Goal: Task Accomplishment & Management: Manage account settings

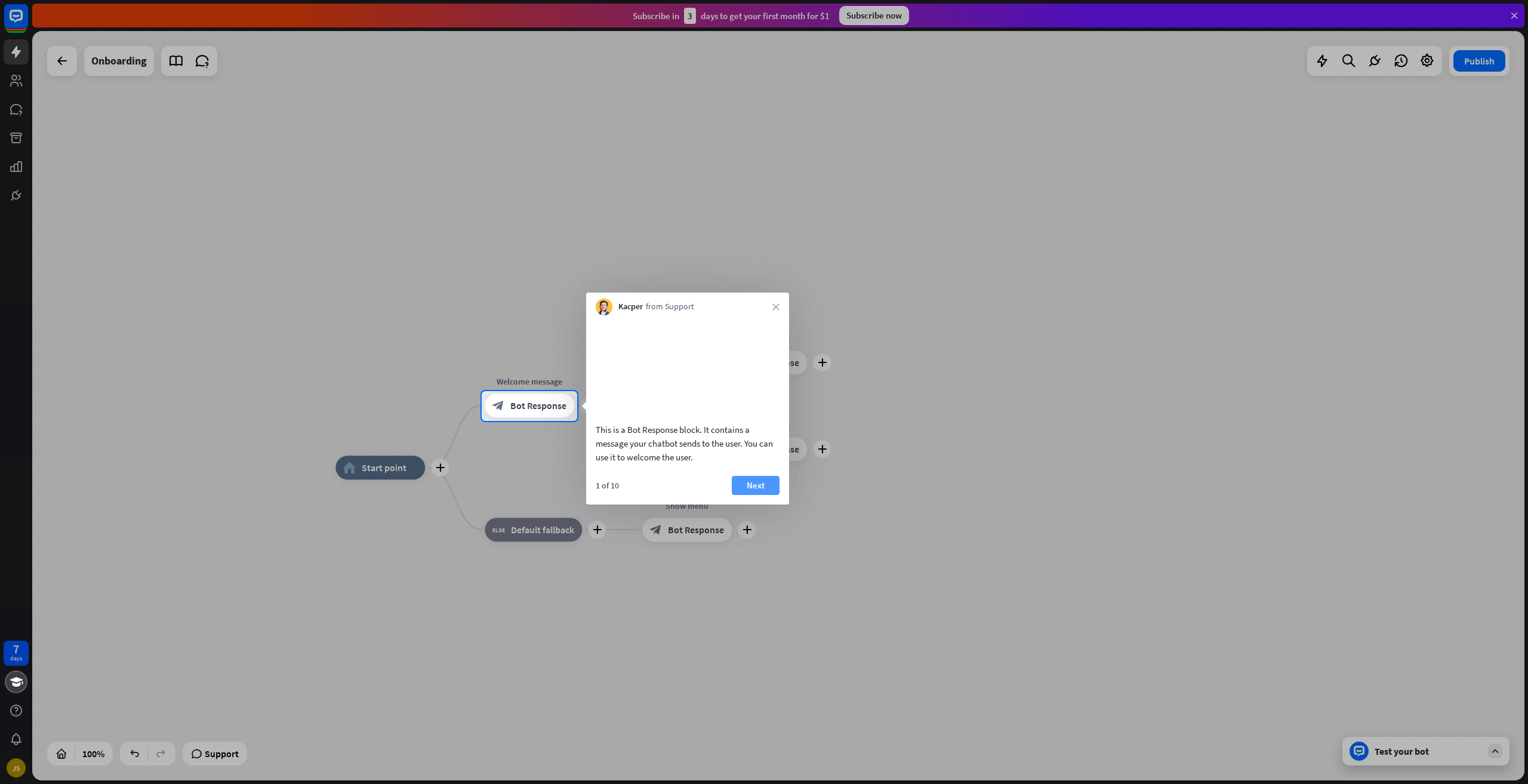
click at [778, 495] on button "Next" at bounding box center [756, 486] width 48 height 19
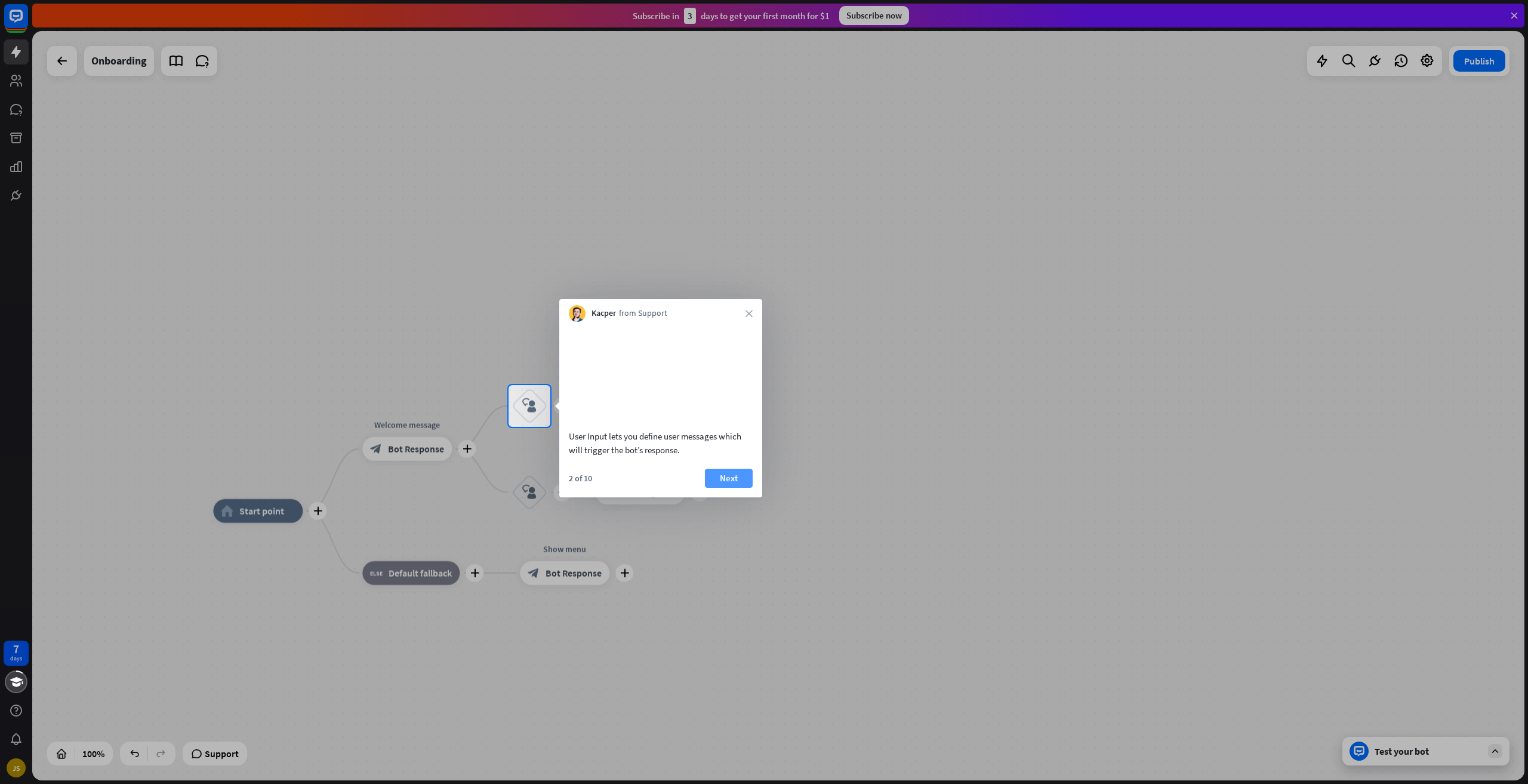
click at [748, 488] on button "Next" at bounding box center [728, 478] width 48 height 19
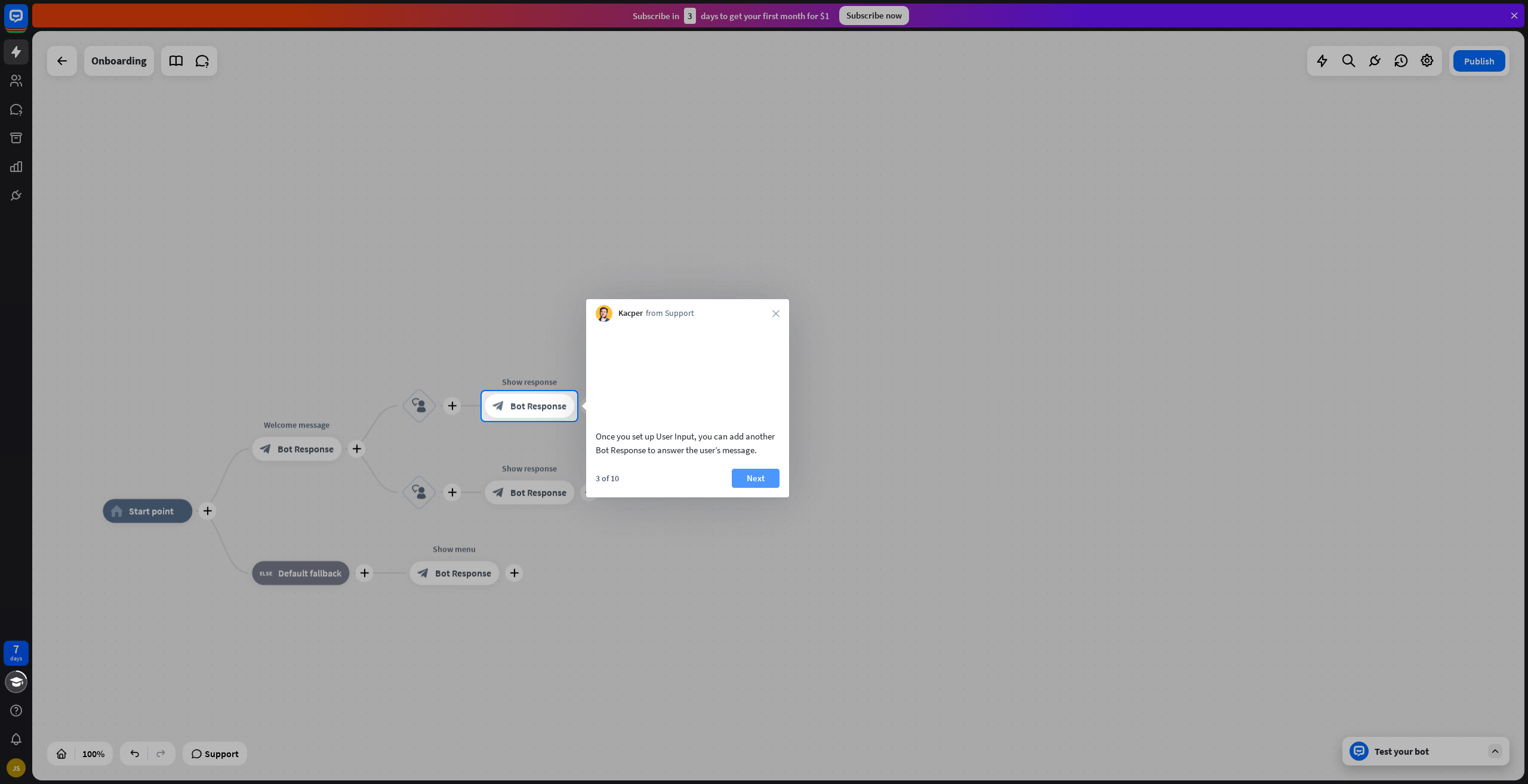
click at [751, 488] on button "Next" at bounding box center [756, 478] width 48 height 19
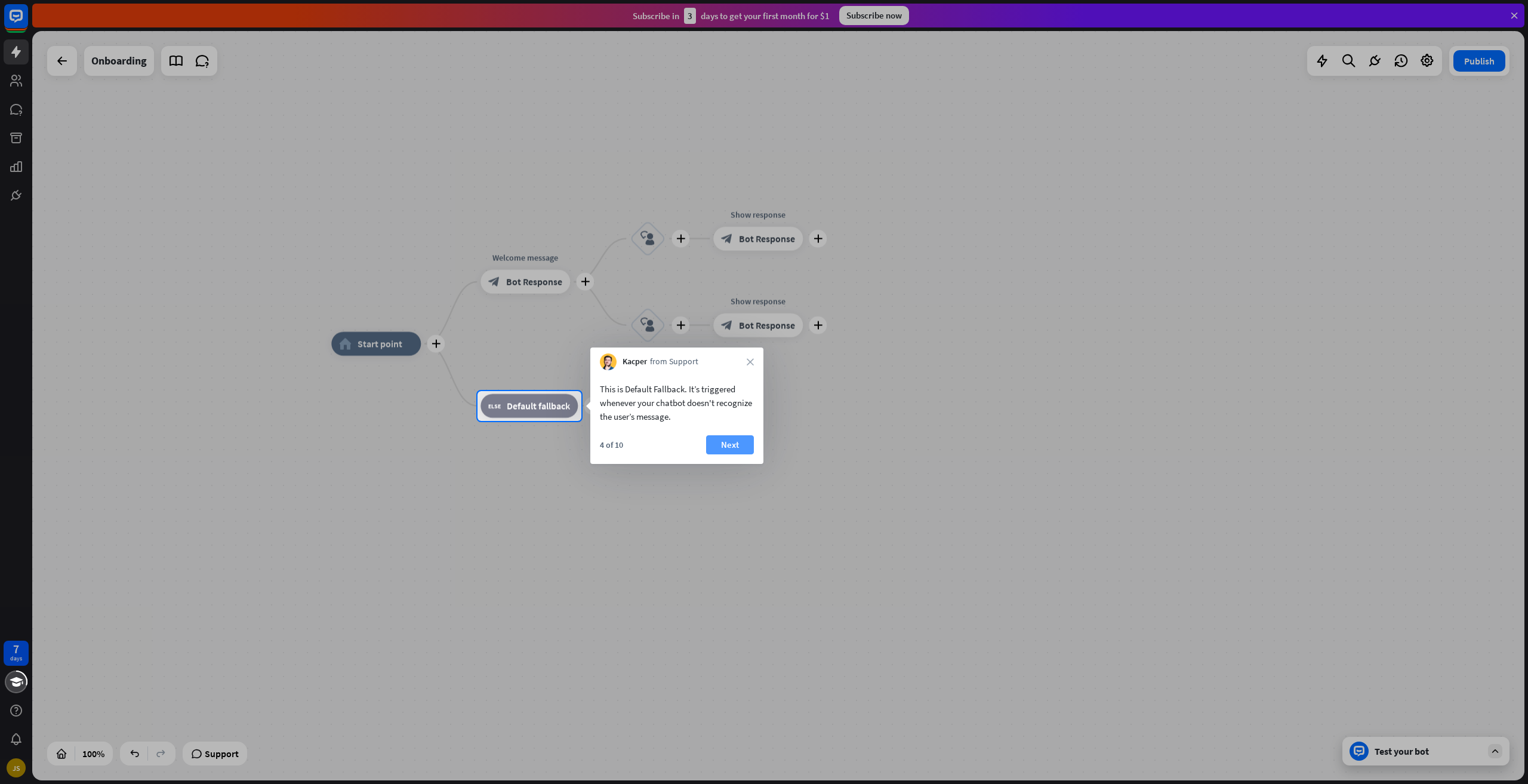
click at [722, 452] on button "Next" at bounding box center [730, 445] width 48 height 19
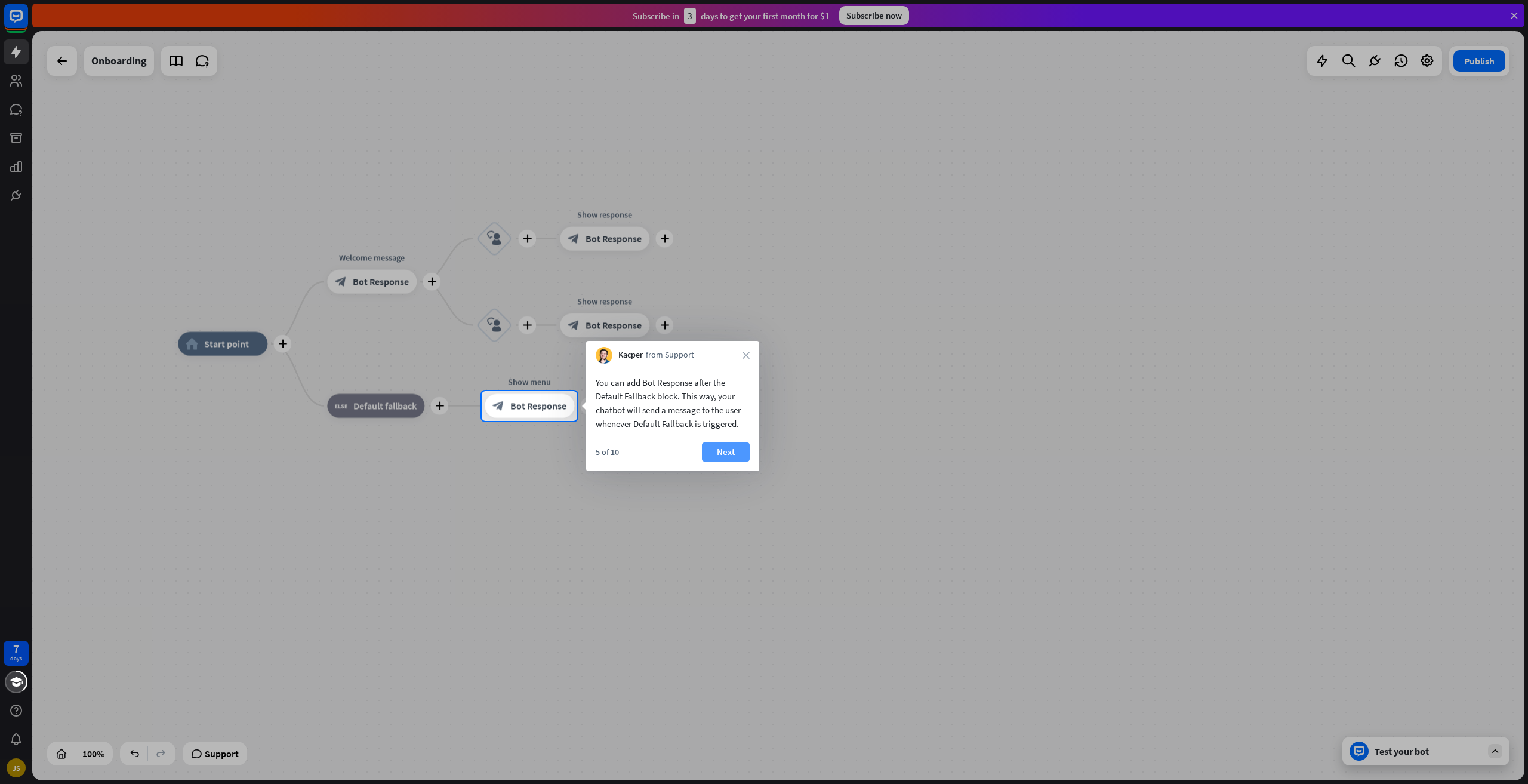
click at [714, 453] on button "Next" at bounding box center [726, 452] width 48 height 19
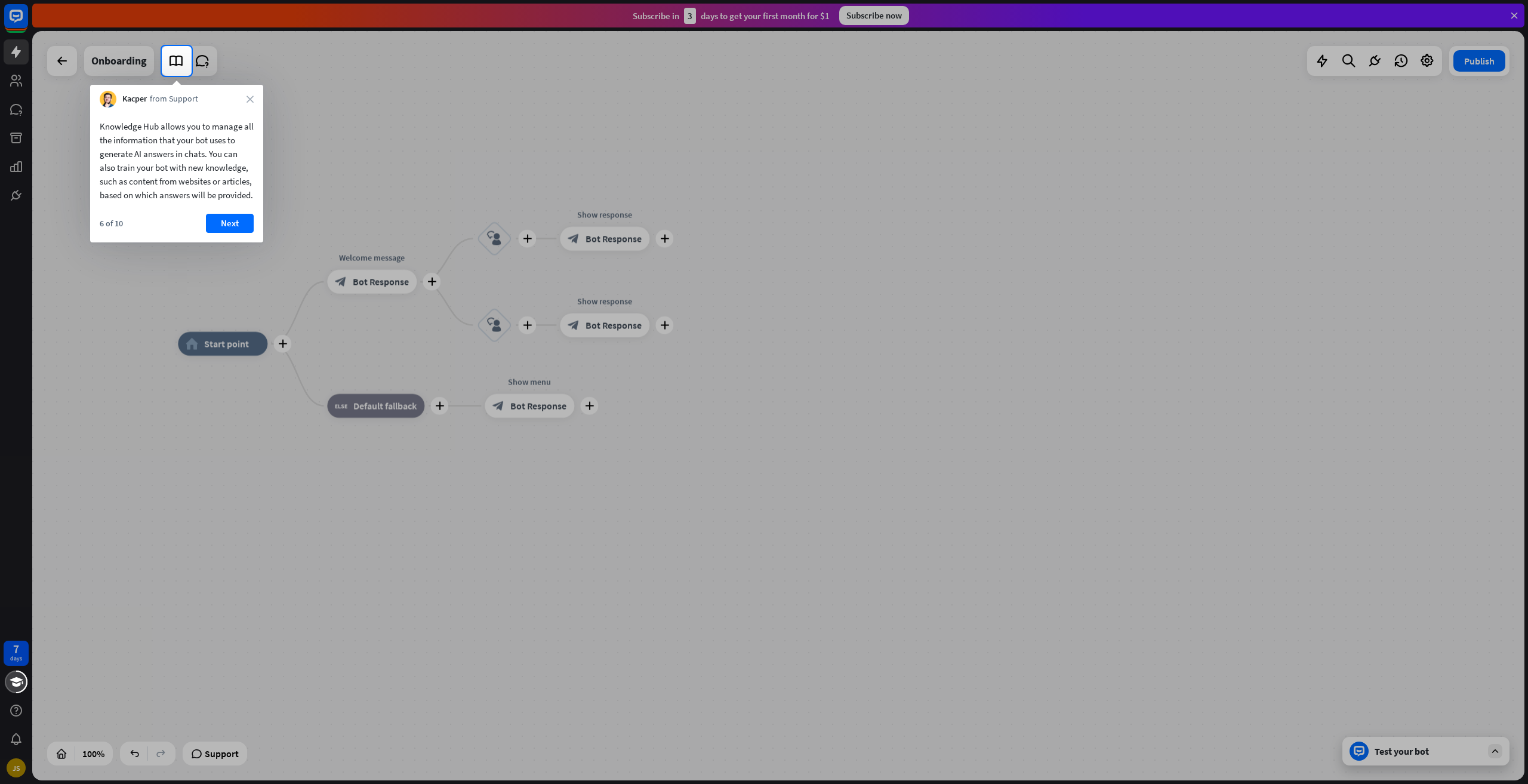
click at [255, 100] on div "Kacper from Support close" at bounding box center [177, 96] width 173 height 23
click at [250, 100] on div "Kacper from Support close" at bounding box center [177, 96] width 173 height 23
click at [250, 100] on icon "close" at bounding box center [250, 99] width 7 height 7
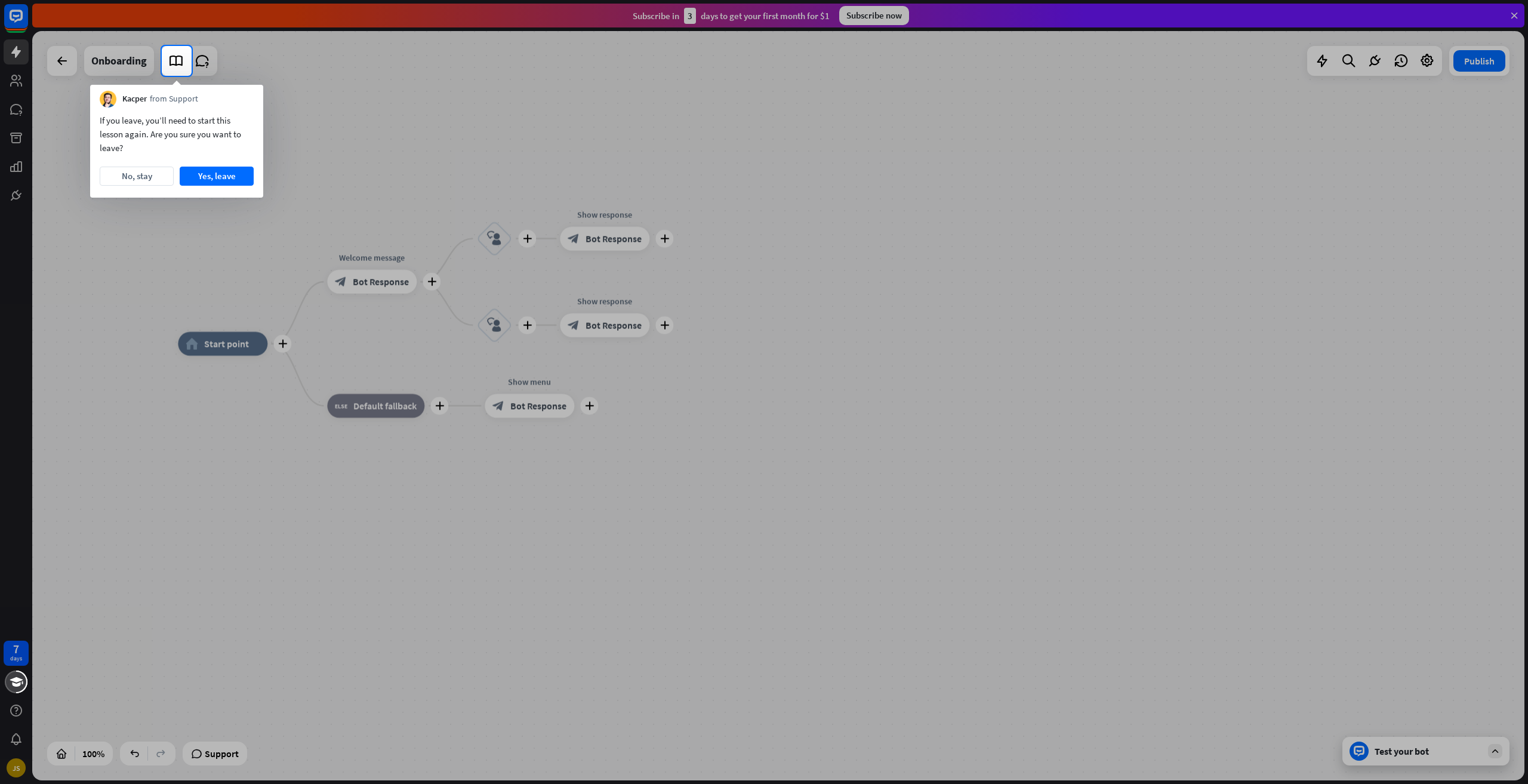
click at [250, 100] on div "Kacper from Support" at bounding box center [177, 96] width 173 height 23
click at [162, 172] on button "No, stay" at bounding box center [137, 176] width 74 height 19
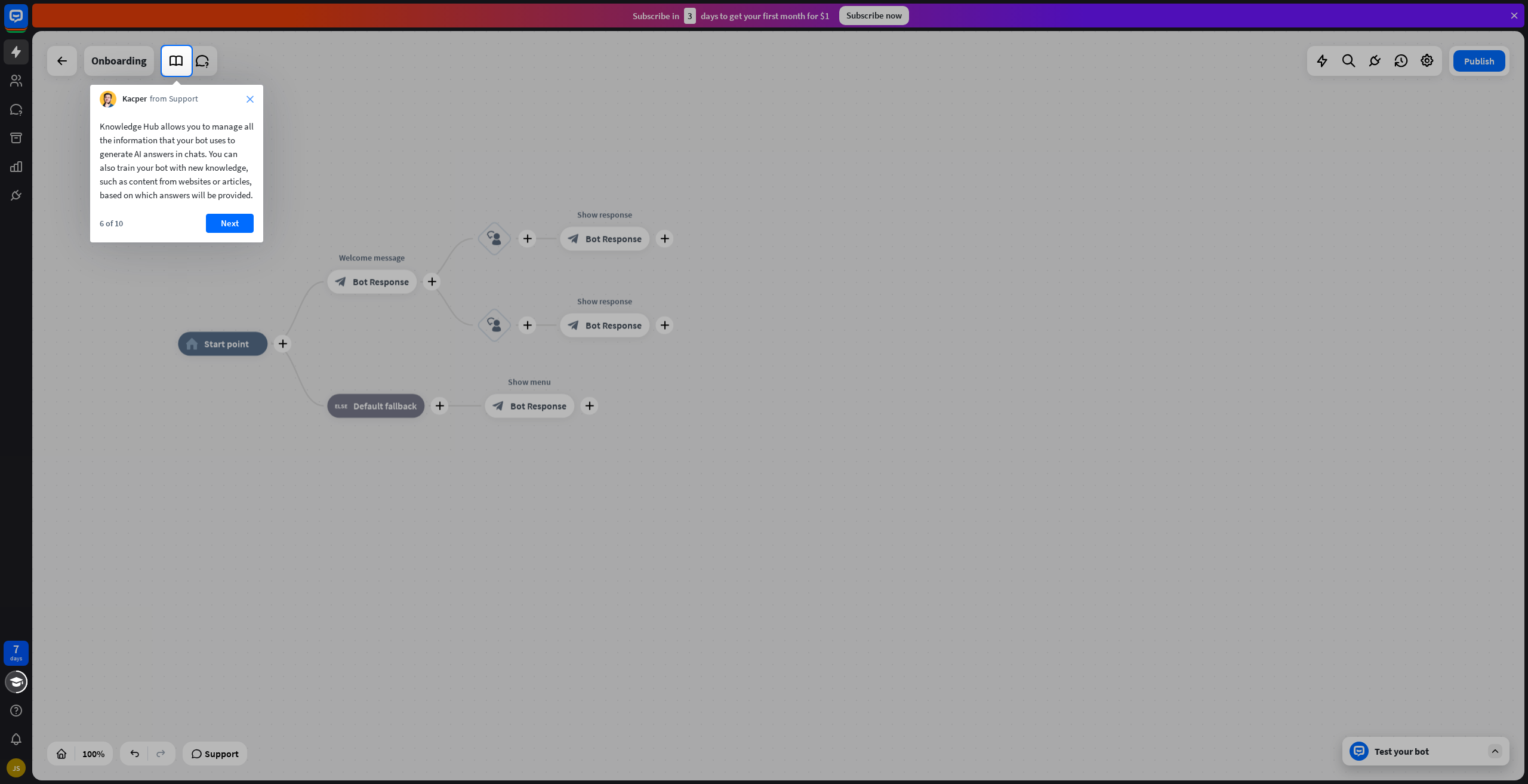
click at [250, 101] on icon "close" at bounding box center [250, 99] width 7 height 7
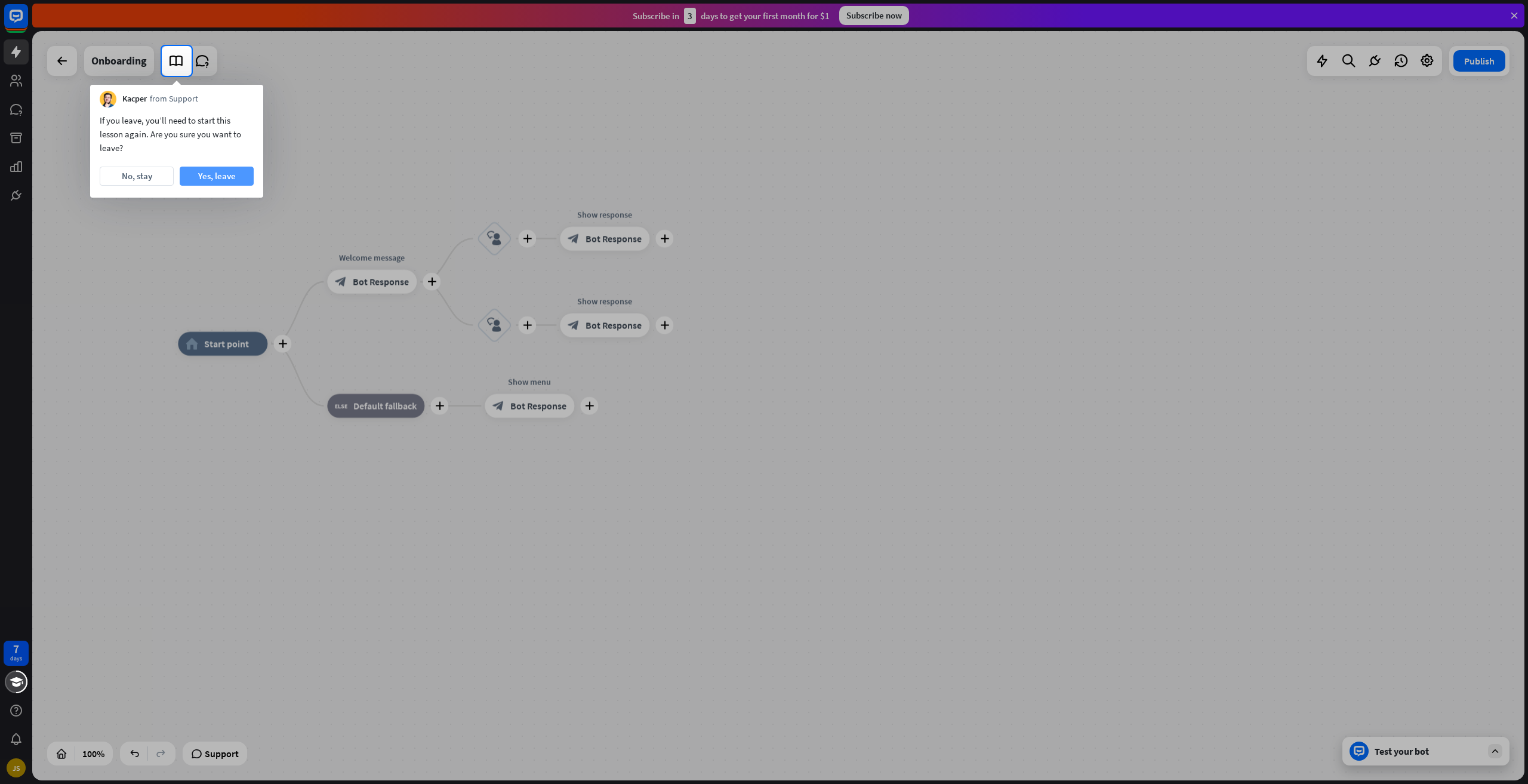
click at [242, 168] on button "Yes, leave" at bounding box center [217, 176] width 74 height 19
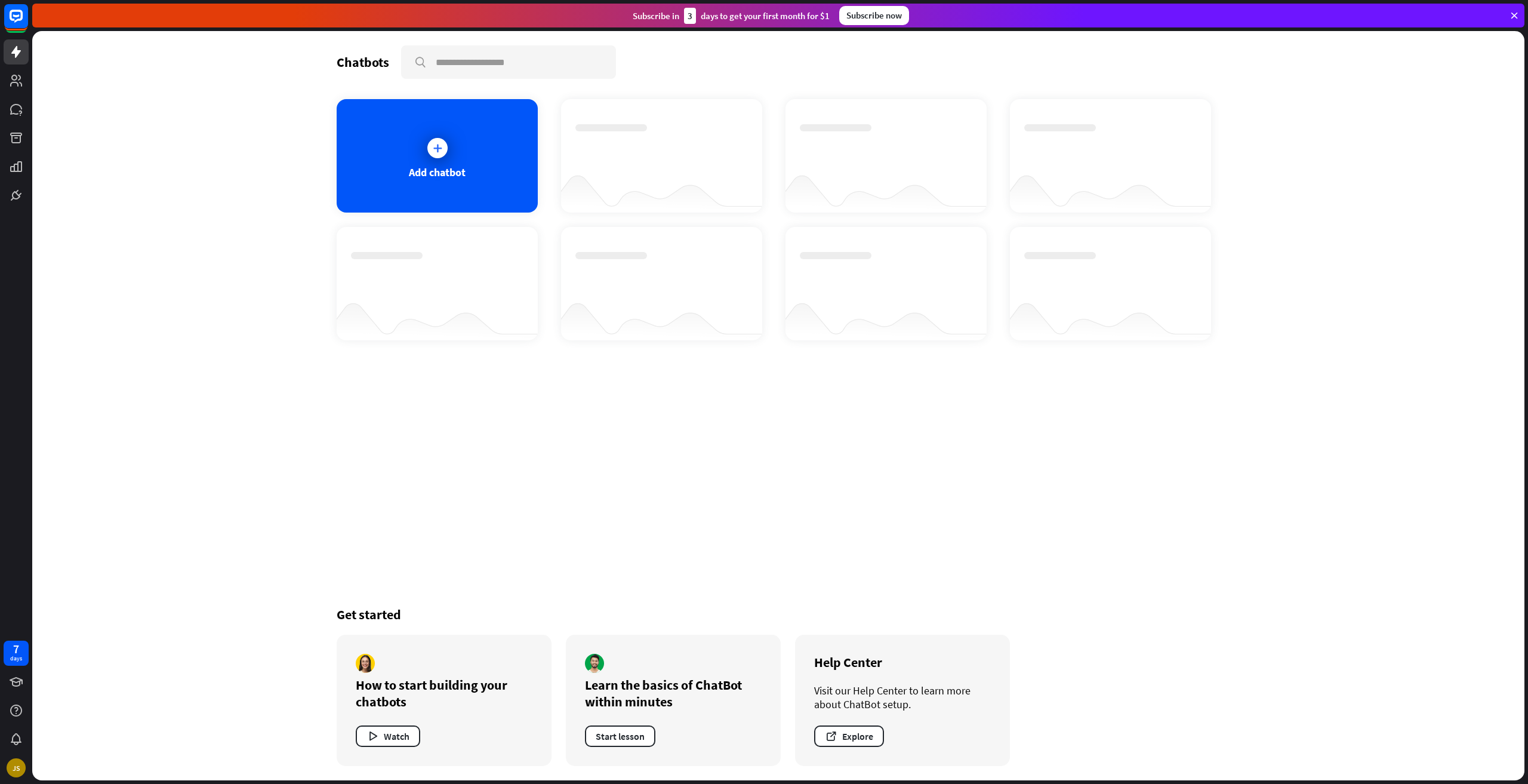
drag, startPoint x: 592, startPoint y: 13, endPoint x: 954, endPoint y: 16, distance: 362.0
click at [954, 16] on div "Subscribe [DATE] to get your first month for $1 Subscribe now" at bounding box center [779, 16] width 1492 height 24
copy div "Subscribe [DATE] to get your first month for $1 Subscribe now"
click at [227, 162] on div "Chatbots search Add chatbot Get started How to start building your chatbots Wat…" at bounding box center [779, 406] width 1492 height 749
click at [10, 771] on div "JS" at bounding box center [16, 768] width 19 height 19
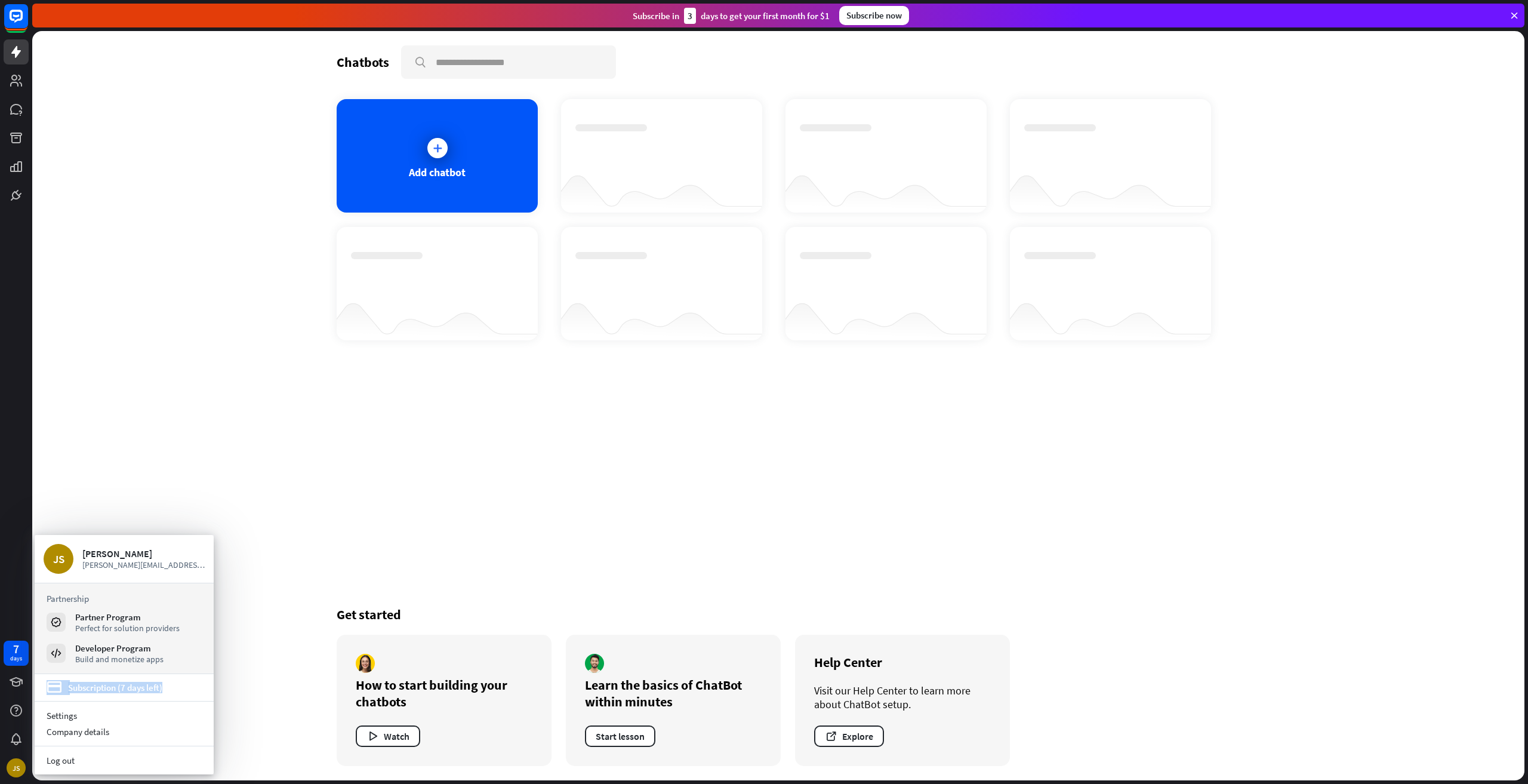
drag, startPoint x: 175, startPoint y: 691, endPoint x: 43, endPoint y: 695, distance: 132.1
click at [43, 695] on section "credit_card Subscription (7 days left)" at bounding box center [124, 687] width 179 height 27
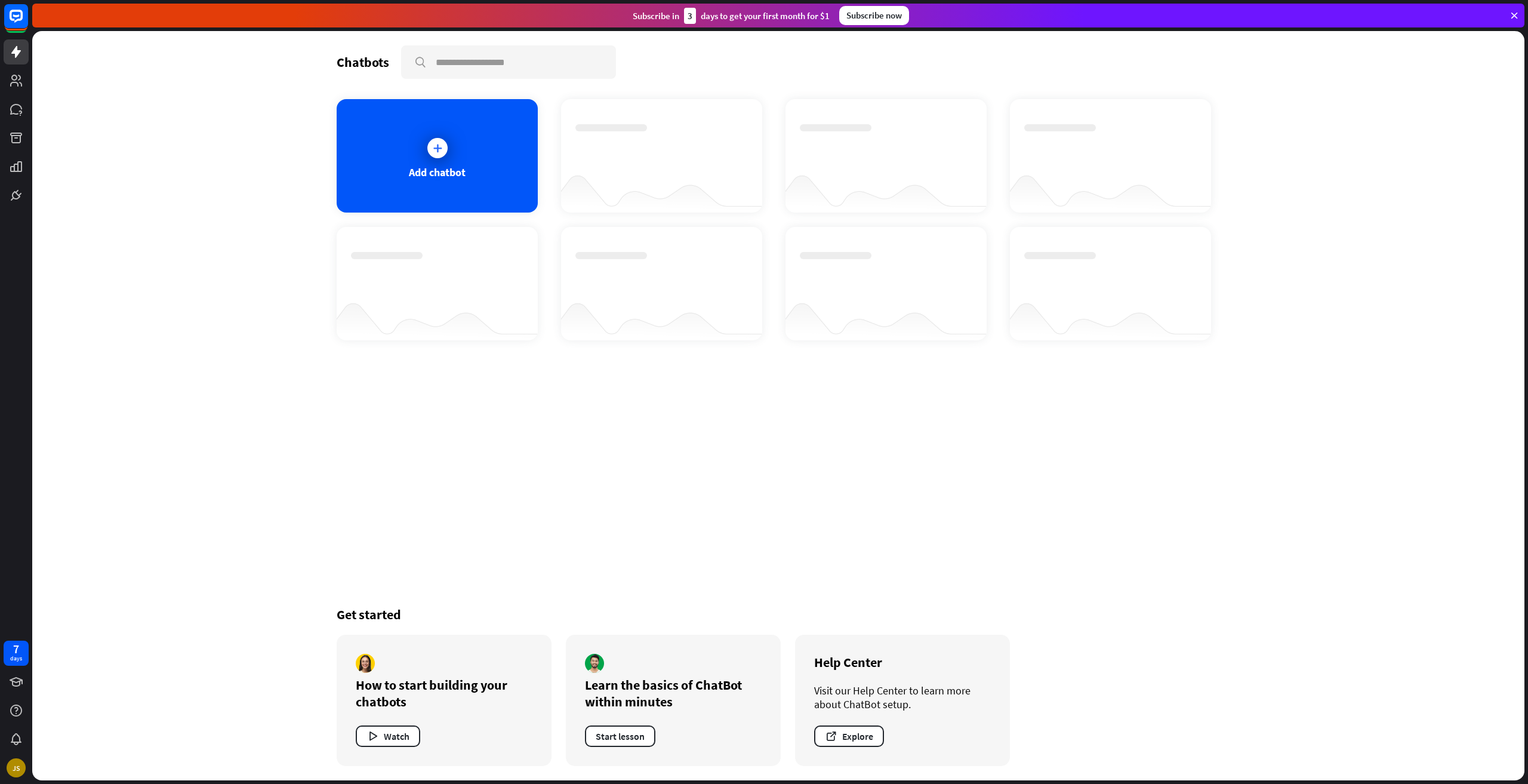
copy link "credit_card Subscription (7 days left)"
click at [23, 651] on div "7 days" at bounding box center [16, 653] width 25 height 25
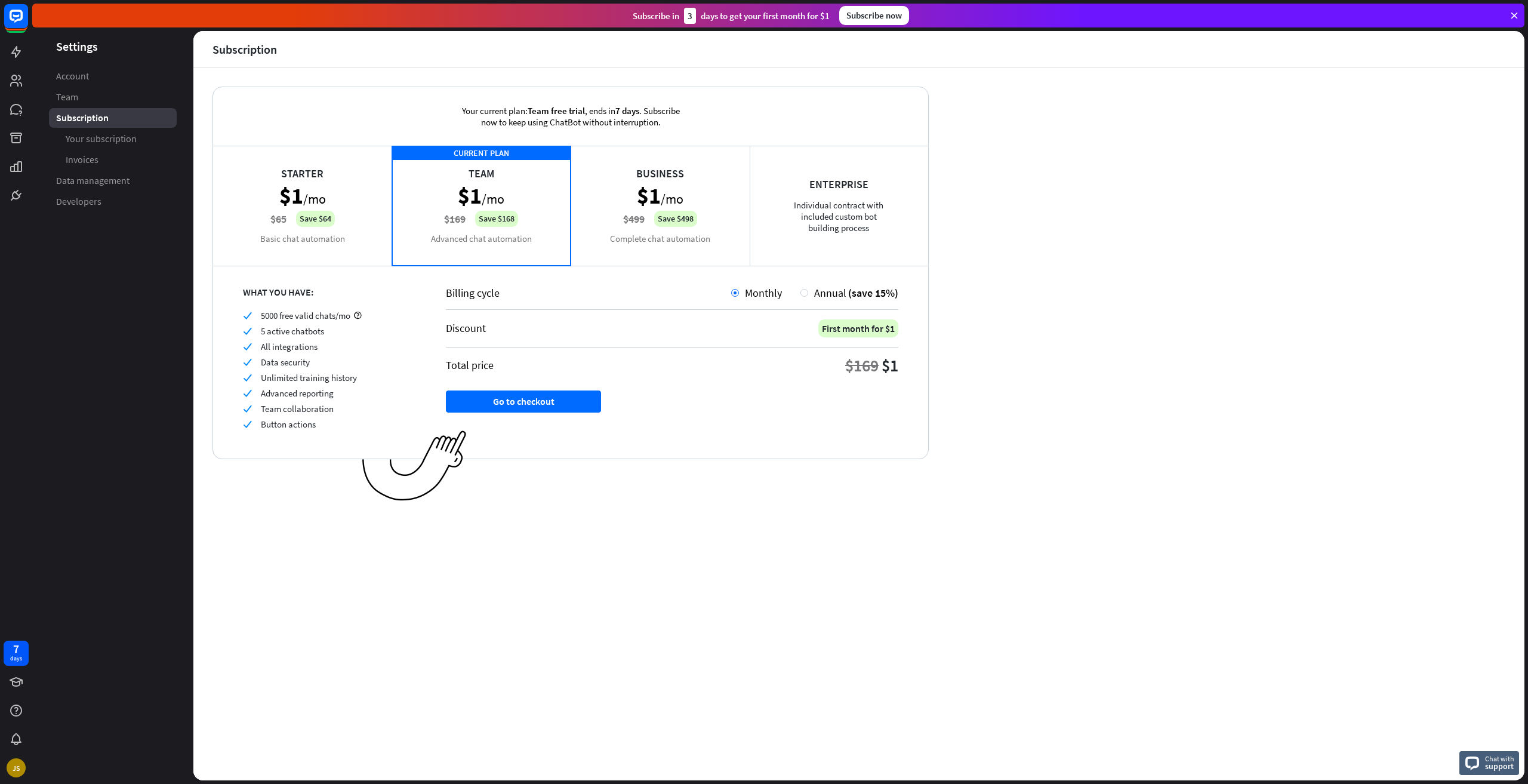
click at [891, 205] on div "Enterprise Individual contract with included custom bot building process" at bounding box center [840, 205] width 179 height 119
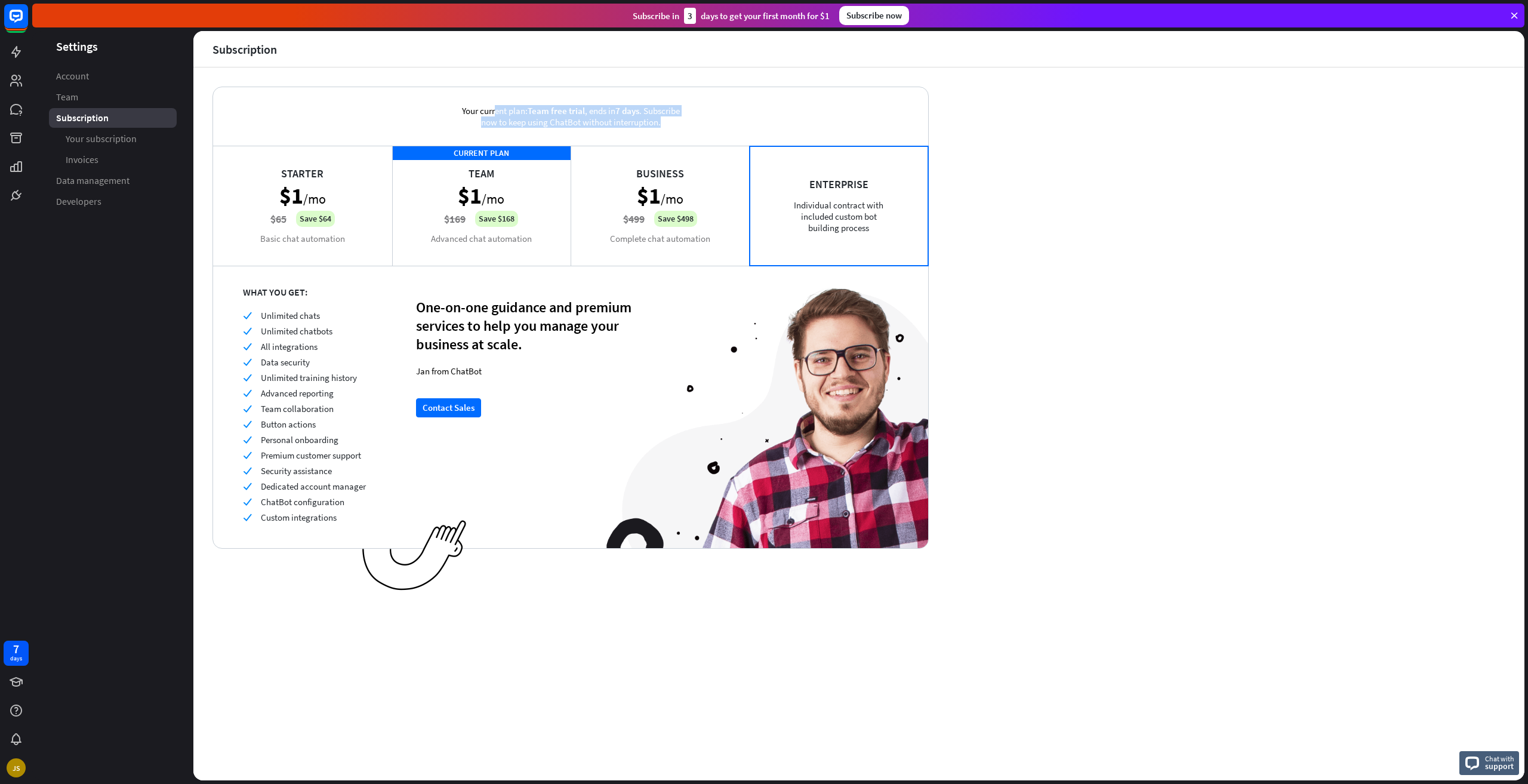
drag, startPoint x: 694, startPoint y: 119, endPoint x: 416, endPoint y: 104, distance: 278.4
click at [416, 104] on div "Your current plan: Team free trial , ends [DATE] . Subscribe now to keep using …" at bounding box center [571, 116] width 715 height 58
copy div "Your current plan: Team free trial , ends [DATE] . Subscribe now to keep using …"
